Goal: Task Accomplishment & Management: Manage account settings

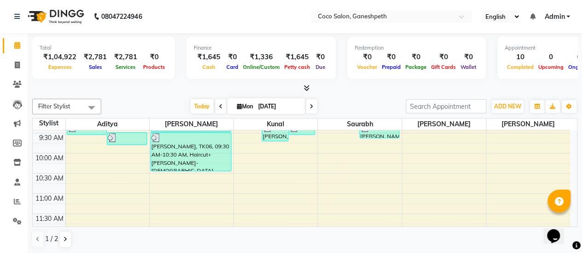
scroll to position [68, 0]
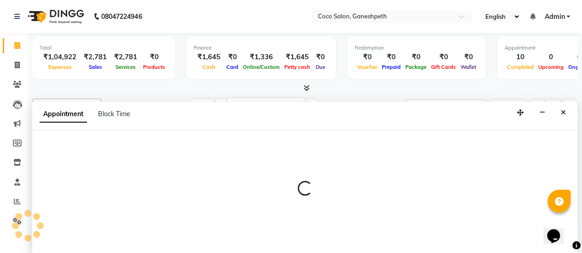
select select "54225"
select select "630"
select select "tentative"
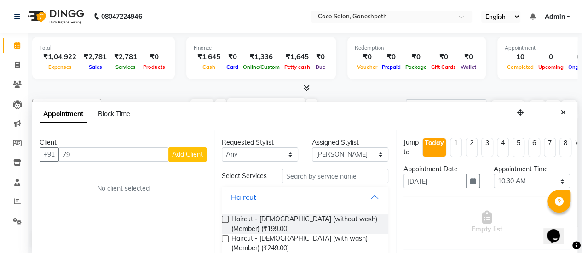
type input "7"
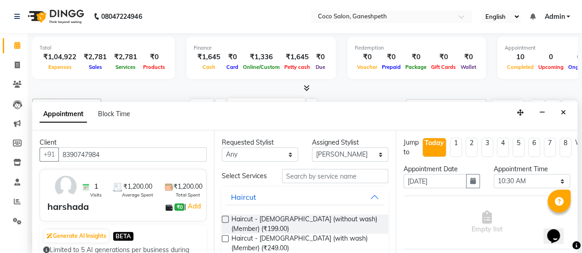
type input "8390747984"
click at [302, 183] on input "text" at bounding box center [335, 176] width 106 height 14
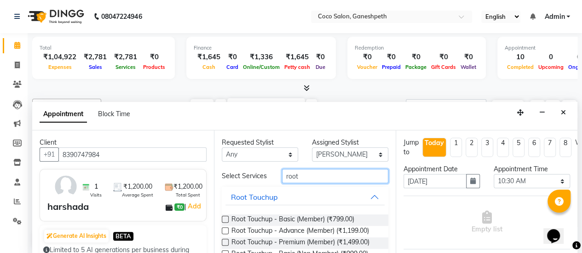
type input "root"
click at [226, 234] on label at bounding box center [225, 231] width 7 height 7
click at [226, 235] on input "checkbox" at bounding box center [225, 232] width 6 height 6
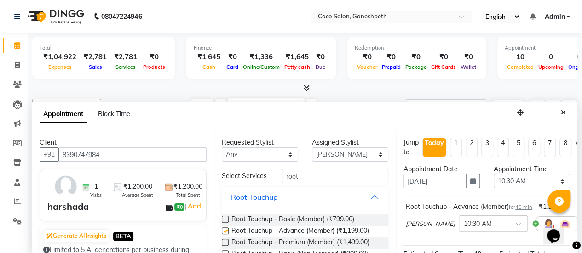
checkbox input "false"
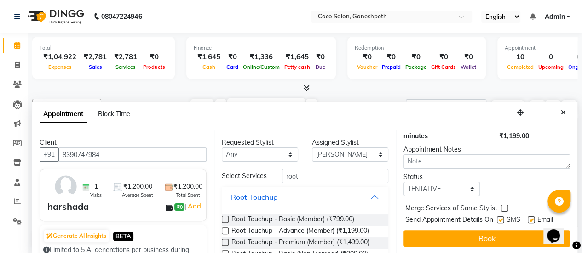
click at [499, 217] on label at bounding box center [500, 220] width 7 height 7
click at [499, 218] on input "checkbox" at bounding box center [500, 221] width 6 height 6
checkbox input "false"
click at [530, 217] on label at bounding box center [530, 220] width 7 height 7
click at [530, 218] on input "checkbox" at bounding box center [530, 221] width 6 height 6
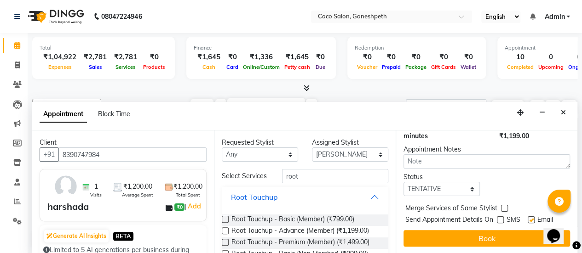
checkbox input "false"
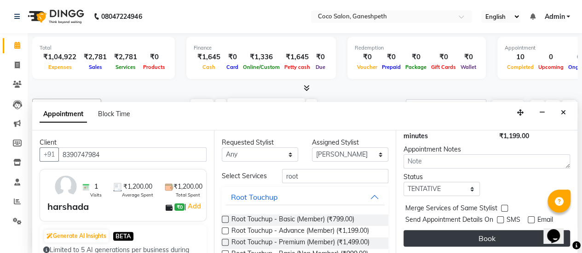
click at [494, 230] on button "Book" at bounding box center [486, 238] width 166 height 17
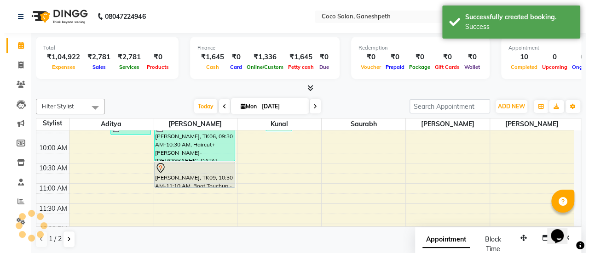
scroll to position [0, 0]
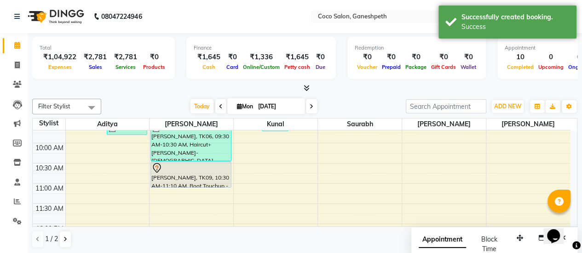
click at [212, 171] on div at bounding box center [190, 168] width 79 height 11
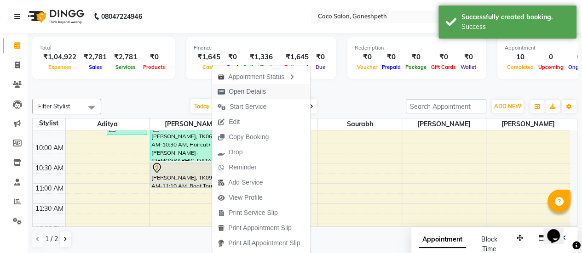
click at [241, 90] on span "Open Details" at bounding box center [247, 92] width 37 height 10
select select "7"
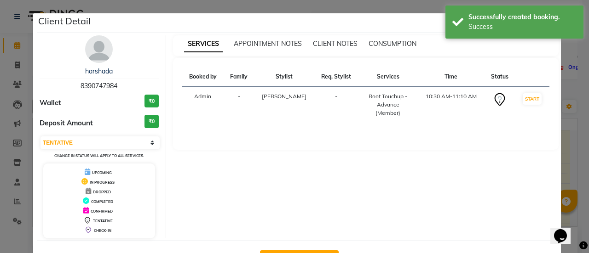
scroll to position [33, 0]
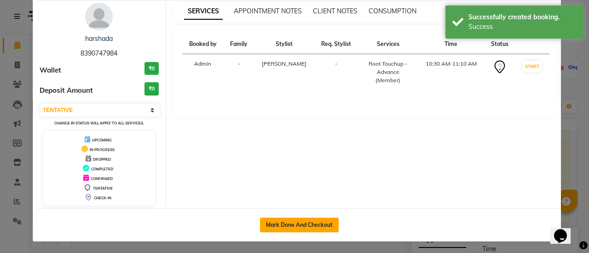
click at [329, 218] on button "Mark Done And Checkout" at bounding box center [299, 225] width 79 height 15
select select "6730"
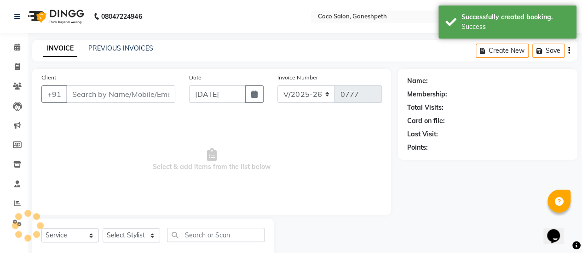
select select "G"
type input "8390747984"
select select "54225"
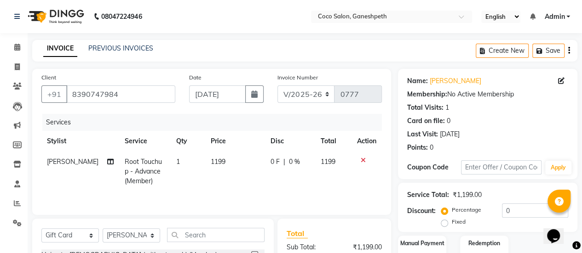
scroll to position [129, 0]
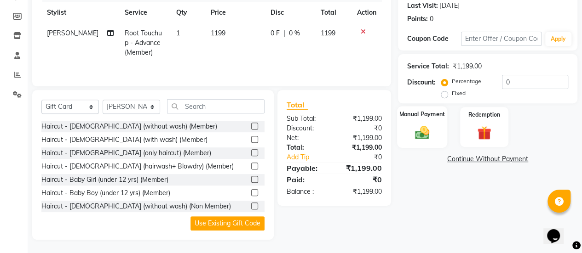
click at [415, 133] on img at bounding box center [421, 132] width 23 height 17
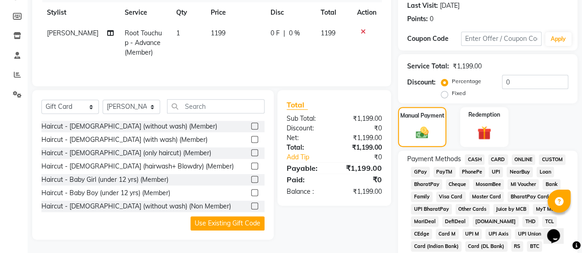
click at [471, 157] on span "CASH" at bounding box center [474, 159] width 20 height 11
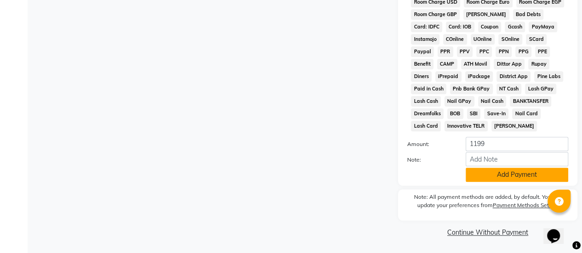
click at [496, 175] on button "Add Payment" at bounding box center [516, 175] width 103 height 14
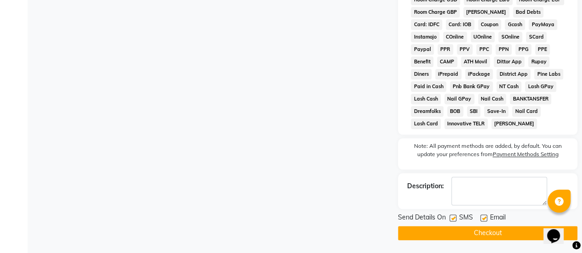
click at [453, 220] on label at bounding box center [452, 218] width 7 height 7
click at [453, 220] on input "checkbox" at bounding box center [452, 219] width 6 height 6
checkbox input "false"
click at [485, 220] on label at bounding box center [483, 218] width 7 height 7
click at [485, 220] on input "checkbox" at bounding box center [483, 219] width 6 height 6
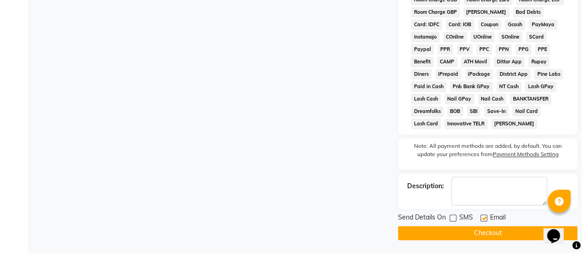
checkbox input "false"
click at [458, 240] on button "Checkout" at bounding box center [487, 233] width 179 height 14
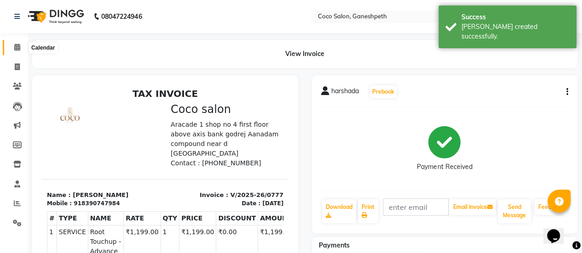
click at [18, 47] on icon at bounding box center [17, 47] width 6 height 7
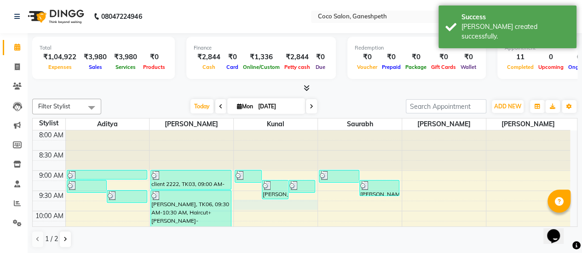
select select "52536"
select select "tentative"
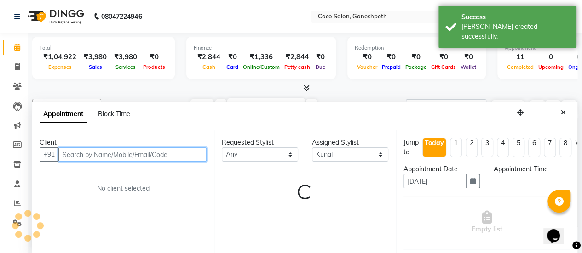
select select "585"
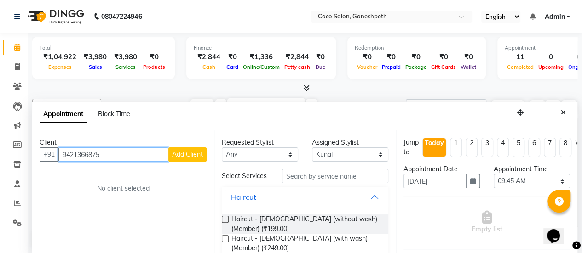
type input "9421366875"
click at [183, 153] on span "Add Client" at bounding box center [187, 154] width 31 height 8
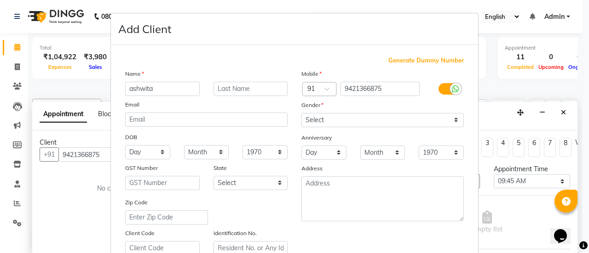
type input "ashwita"
click at [326, 118] on select "Select [DEMOGRAPHIC_DATA] [DEMOGRAPHIC_DATA] Other Prefer Not To Say" at bounding box center [382, 120] width 162 height 14
select select "[DEMOGRAPHIC_DATA]"
click at [301, 113] on select "Select [DEMOGRAPHIC_DATA] [DEMOGRAPHIC_DATA] Other Prefer Not To Say" at bounding box center [382, 120] width 162 height 14
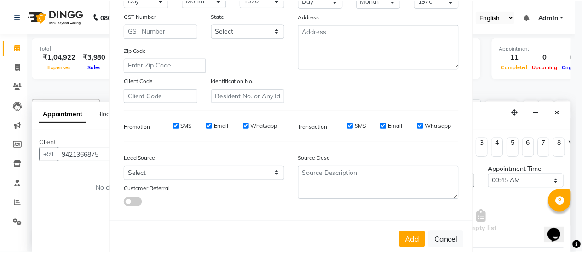
scroll to position [169, 0]
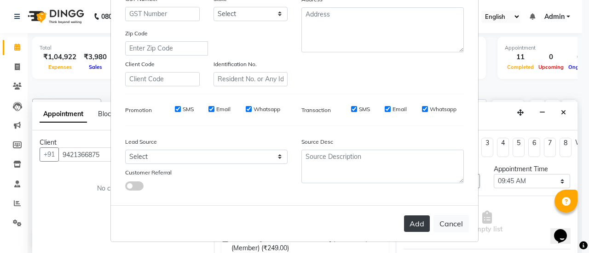
click at [411, 224] on button "Add" at bounding box center [417, 224] width 26 height 17
select select
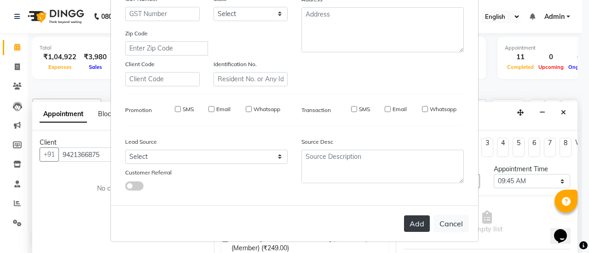
select select
checkbox input "false"
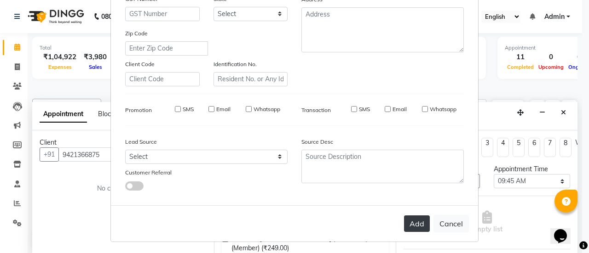
checkbox input "false"
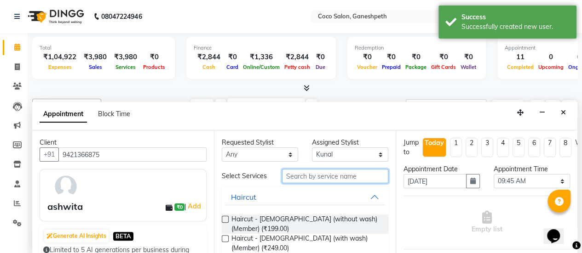
click at [294, 178] on input "text" at bounding box center [335, 176] width 106 height 14
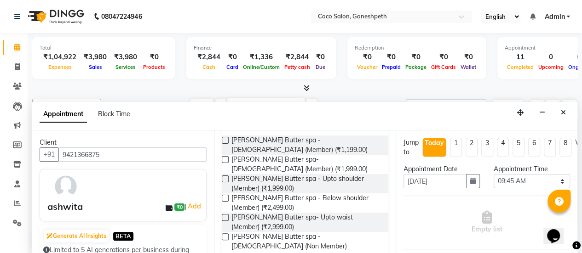
scroll to position [83, 0]
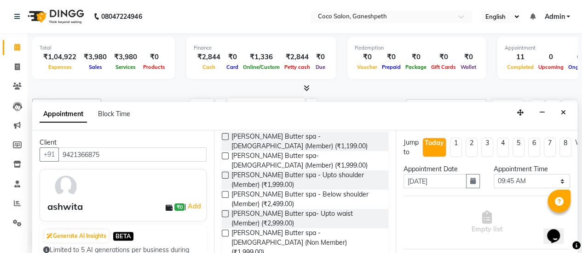
type input "[PERSON_NAME]"
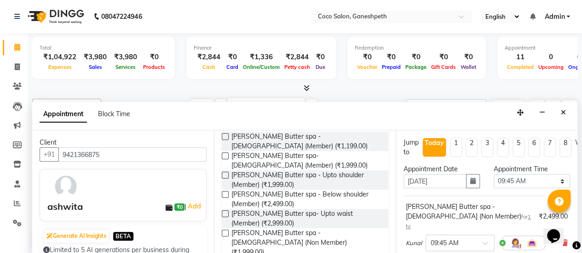
checkbox input "false"
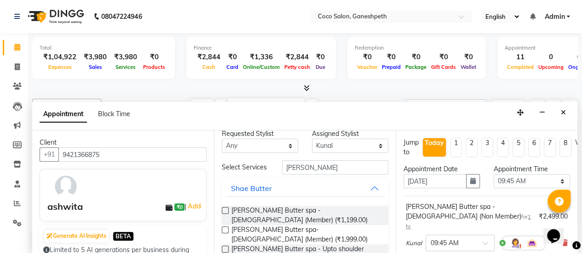
scroll to position [0, 0]
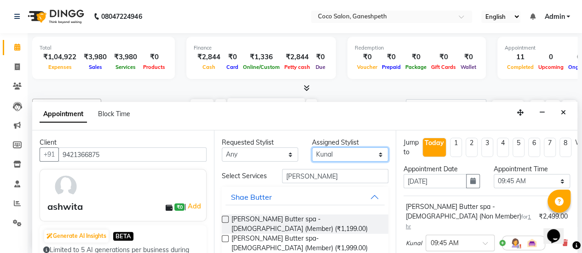
click at [334, 154] on select "Select [PERSON_NAME] [PERSON_NAME] saurabh [PERSON_NAME]" at bounding box center [350, 155] width 76 height 14
select select "58676"
click at [312, 148] on select "Select [PERSON_NAME] [PERSON_NAME] saurabh [PERSON_NAME]" at bounding box center [350, 155] width 76 height 14
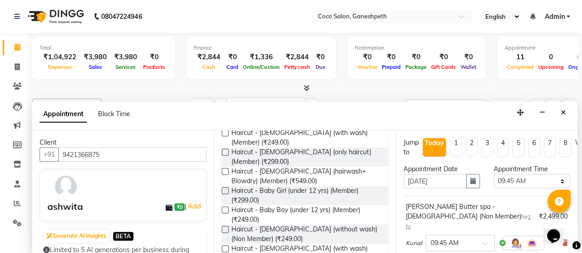
scroll to position [98, 0]
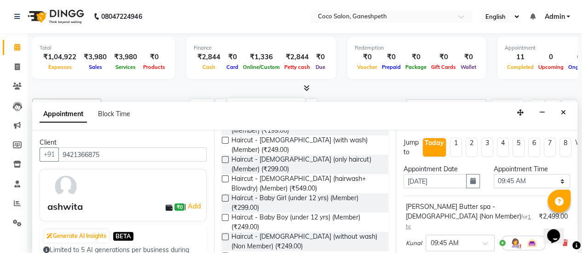
click at [227, 176] on label at bounding box center [225, 179] width 7 height 7
click at [227, 177] on input "checkbox" at bounding box center [225, 180] width 6 height 6
checkbox input "false"
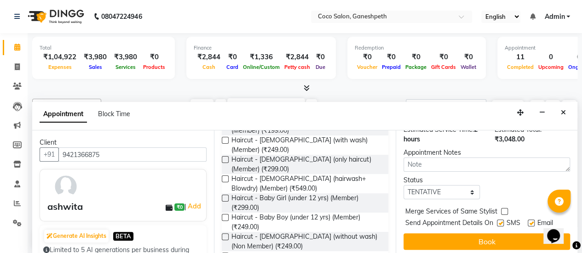
click at [498, 220] on label at bounding box center [500, 223] width 7 height 7
click at [498, 221] on input "checkbox" at bounding box center [500, 224] width 6 height 6
checkbox input "false"
click at [532, 220] on label at bounding box center [530, 223] width 7 height 7
click at [532, 221] on input "checkbox" at bounding box center [530, 224] width 6 height 6
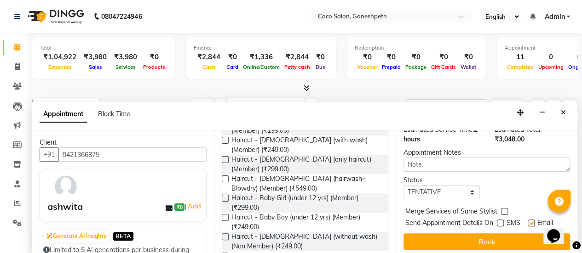
checkbox input "false"
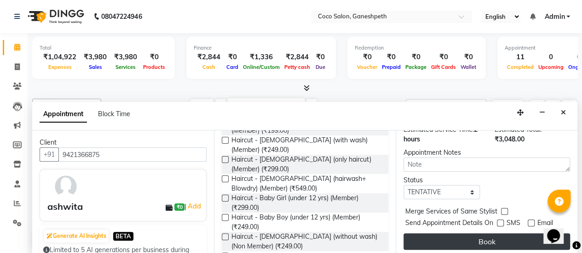
click at [499, 234] on button "Book" at bounding box center [486, 242] width 166 height 17
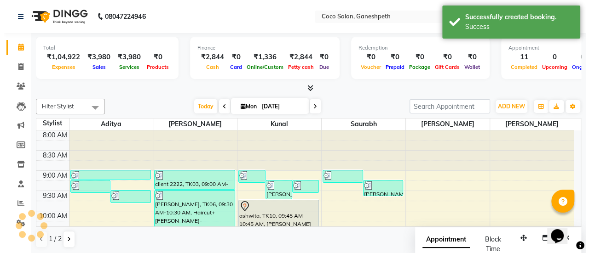
scroll to position [0, 0]
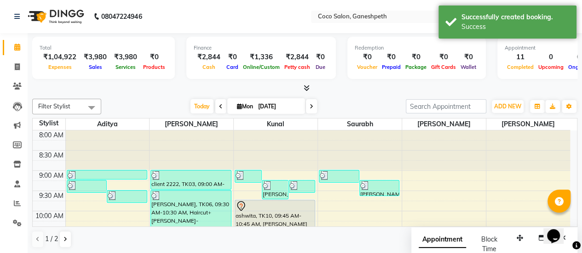
click at [287, 213] on div "ashwita, TK10, 09:45 AM-10:45 AM, [PERSON_NAME] Butter spa - [DEMOGRAPHIC_DATA]…" at bounding box center [275, 219] width 80 height 39
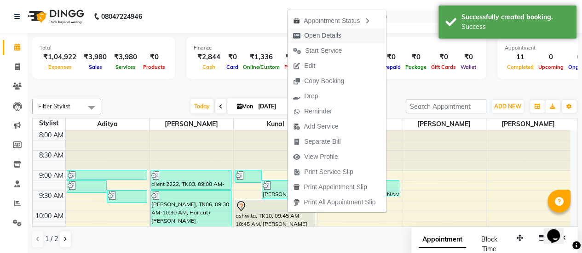
click at [326, 37] on span "Open Details" at bounding box center [322, 36] width 37 height 10
select select "7"
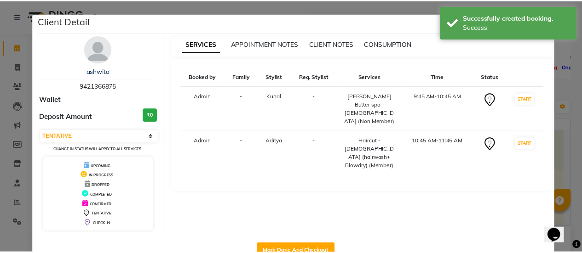
scroll to position [26, 0]
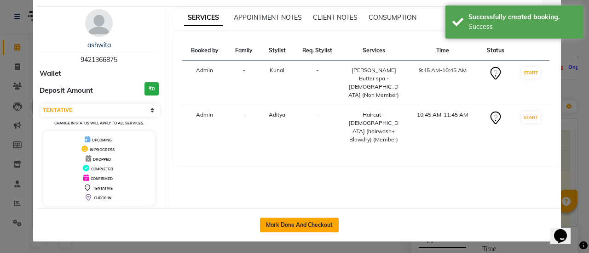
click at [325, 218] on button "Mark Done And Checkout" at bounding box center [299, 225] width 79 height 15
select select "service"
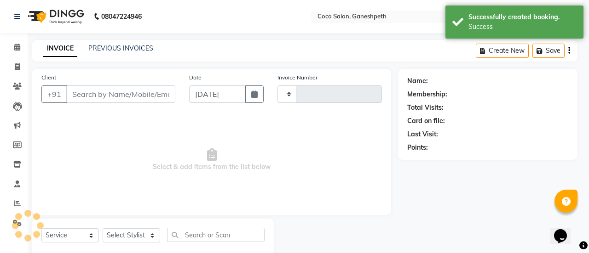
type input "0778"
select select "6730"
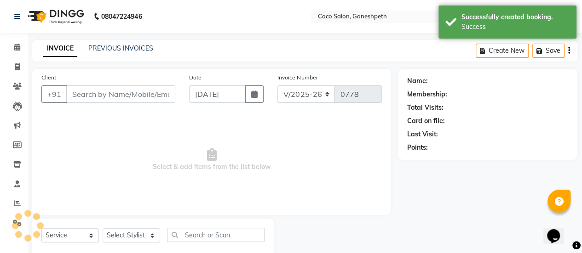
select select "G"
type input "9421366875"
select select "58676"
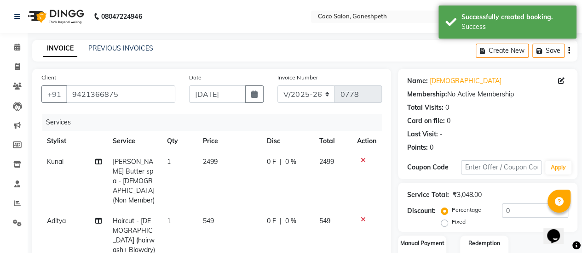
click at [215, 161] on span "2499" at bounding box center [210, 162] width 15 height 8
select select "52536"
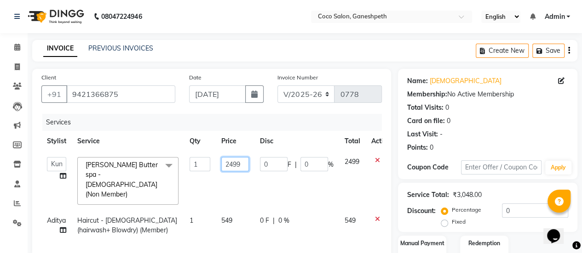
click at [235, 166] on input "2499" at bounding box center [235, 164] width 28 height 14
type input "2450"
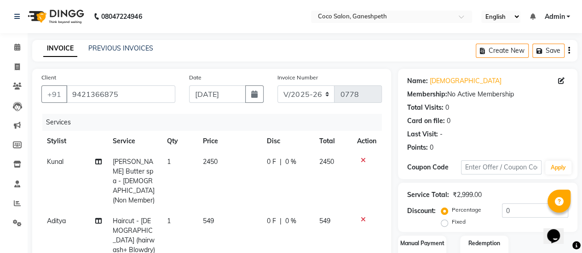
click at [261, 216] on td "0 F | 0 %" at bounding box center [287, 240] width 52 height 59
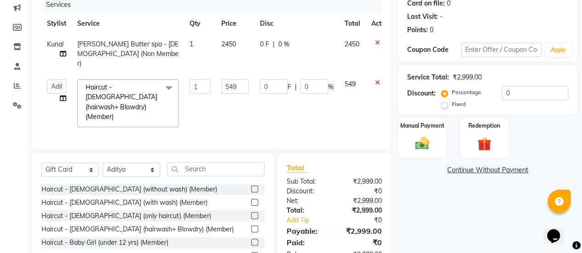
scroll to position [144, 0]
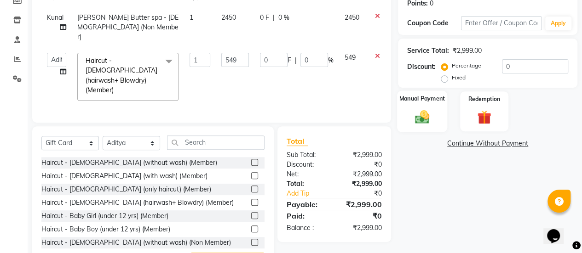
click at [423, 107] on div "Manual Payment" at bounding box center [422, 112] width 50 height 42
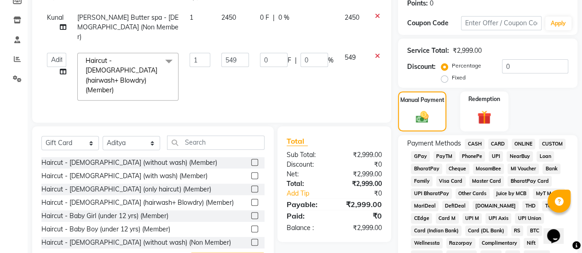
click at [495, 157] on span "UPI" at bounding box center [495, 156] width 14 height 11
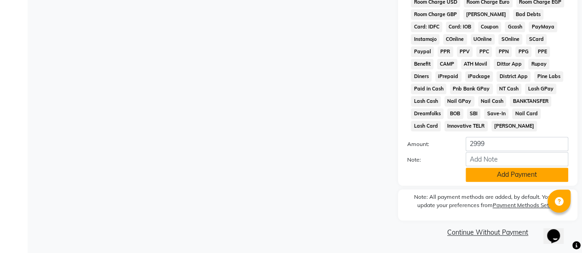
click at [498, 170] on button "Add Payment" at bounding box center [516, 175] width 103 height 14
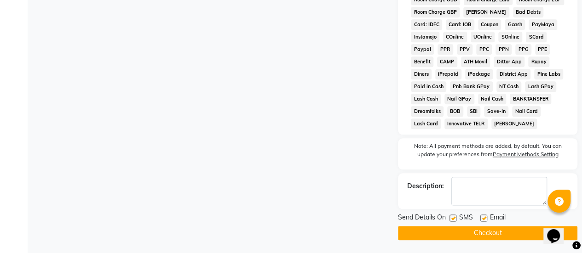
click at [450, 218] on label at bounding box center [452, 218] width 7 height 7
click at [450, 218] on input "checkbox" at bounding box center [452, 219] width 6 height 6
checkbox input "false"
click at [481, 221] on label at bounding box center [483, 218] width 7 height 7
click at [481, 221] on input "checkbox" at bounding box center [483, 219] width 6 height 6
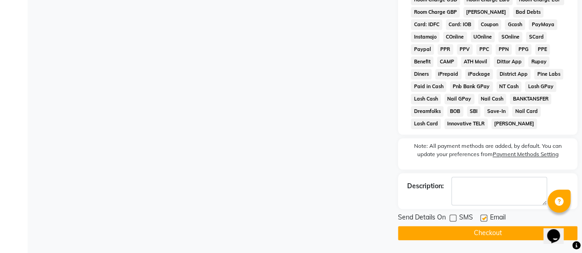
checkbox input "false"
click at [459, 233] on button "Checkout" at bounding box center [487, 233] width 179 height 14
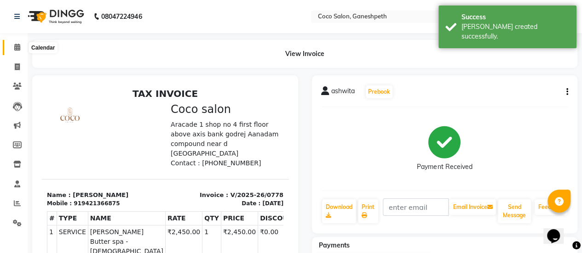
click at [18, 45] on icon at bounding box center [17, 47] width 6 height 7
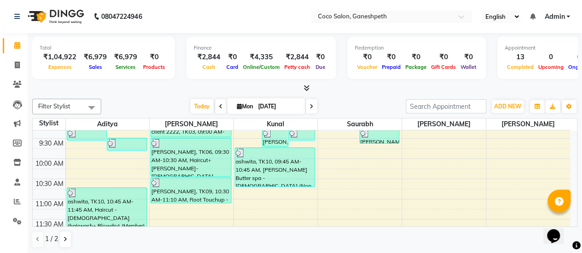
scroll to position [48, 0]
